Goal: Task Accomplishment & Management: Manage account settings

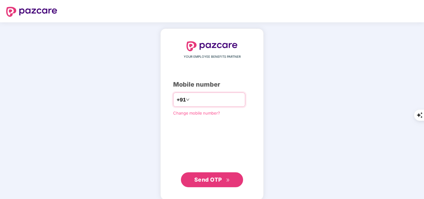
click at [225, 97] on input "number" at bounding box center [216, 100] width 51 height 10
type input "**********"
click at [228, 182] on span "Send OTP" at bounding box center [212, 180] width 36 height 9
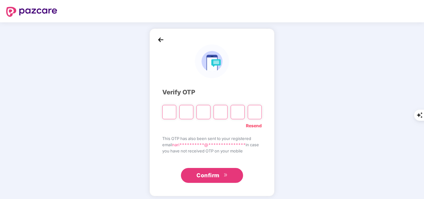
type input "*"
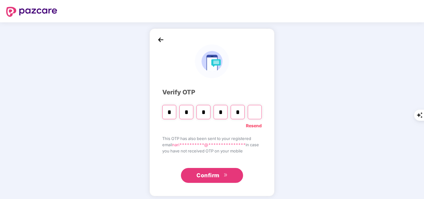
type input "*"
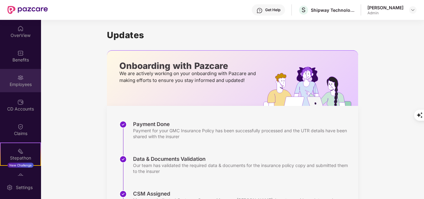
click at [22, 85] on div "Employees" at bounding box center [20, 84] width 41 height 6
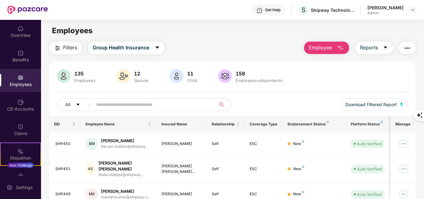
click at [341, 49] on img "button" at bounding box center [340, 47] width 7 height 7
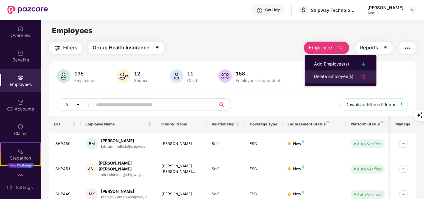
click at [330, 80] on div "Delete Employee(s)" at bounding box center [333, 76] width 39 height 7
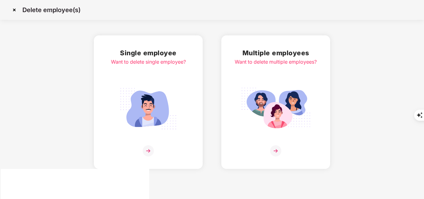
click at [149, 149] on img at bounding box center [148, 151] width 11 height 11
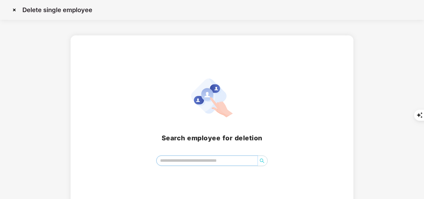
click at [190, 161] on input "search" at bounding box center [207, 160] width 101 height 9
paste input "**********"
click at [258, 157] on button "button" at bounding box center [262, 161] width 10 height 10
click at [265, 160] on span "search" at bounding box center [262, 161] width 10 height 5
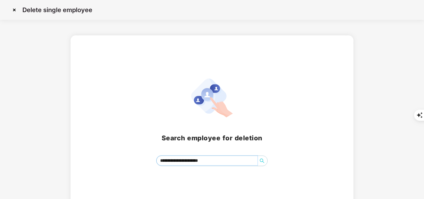
drag, startPoint x: 229, startPoint y: 160, endPoint x: 180, endPoint y: 159, distance: 49.5
click at [180, 159] on input "**********" at bounding box center [207, 160] width 101 height 9
type input "*********"
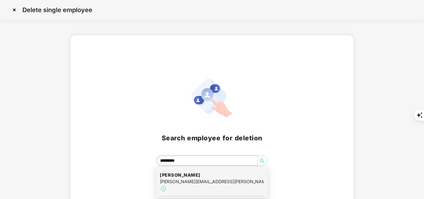
click at [180, 180] on div "[PERSON_NAME][EMAIL_ADDRESS][PERSON_NAME][PERSON_NAME][DOMAIN_NAME]" at bounding box center [212, 181] width 104 height 7
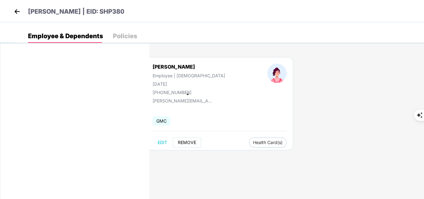
click at [182, 144] on span "REMOVE" at bounding box center [187, 142] width 18 height 5
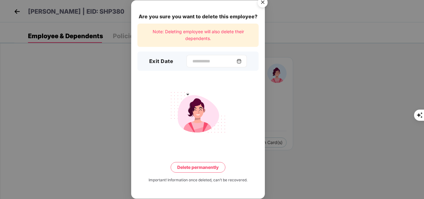
click at [197, 57] on div at bounding box center [217, 61] width 60 height 12
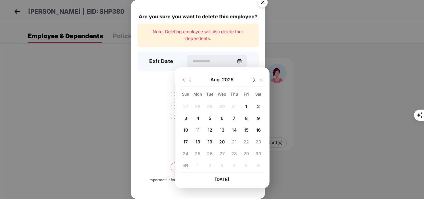
click at [222, 144] on span "20" at bounding box center [222, 141] width 6 height 5
type input "**********"
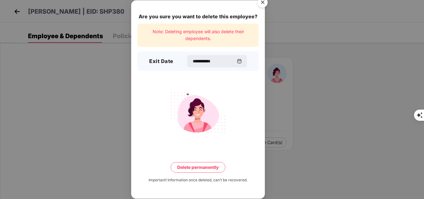
click at [211, 169] on button "Delete permanently" at bounding box center [198, 167] width 55 height 11
click at [210, 167] on button "Delete permanently" at bounding box center [198, 167] width 65 height 11
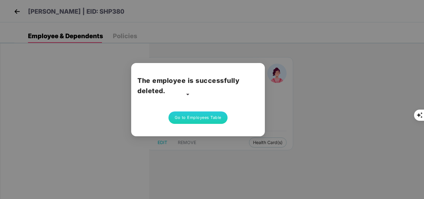
click at [212, 118] on button "Go to Employees Table" at bounding box center [198, 118] width 59 height 12
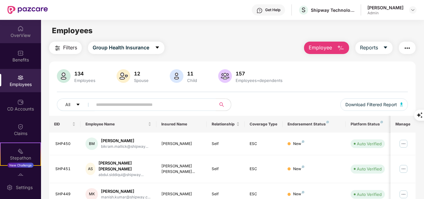
click at [21, 30] on img at bounding box center [20, 28] width 6 height 6
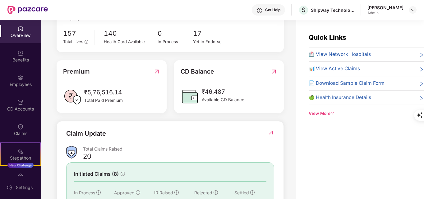
scroll to position [181, 0]
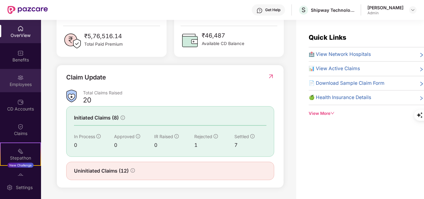
click at [16, 83] on div "Employees" at bounding box center [20, 84] width 41 height 6
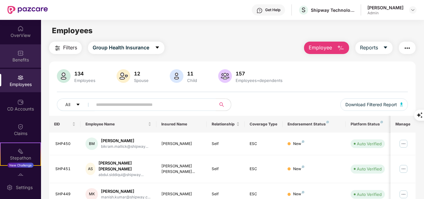
click at [23, 62] on div "Benefits" at bounding box center [20, 60] width 41 height 6
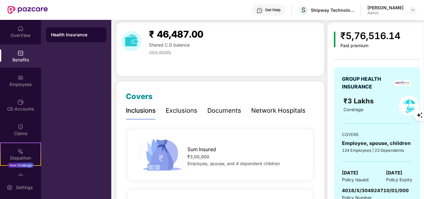
scroll to position [0, 0]
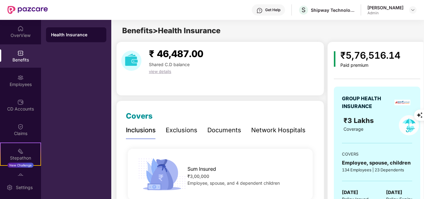
click at [169, 72] on span "view details" at bounding box center [160, 71] width 22 height 5
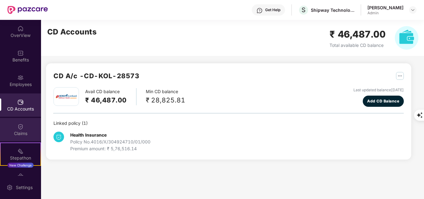
click at [21, 125] on img at bounding box center [20, 127] width 6 height 6
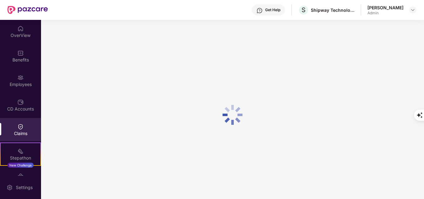
click at [21, 125] on img at bounding box center [20, 127] width 6 height 6
